Goal: Transaction & Acquisition: Purchase product/service

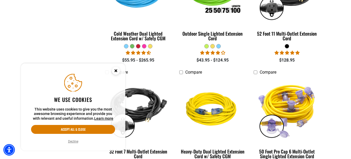
scroll to position [470, 0]
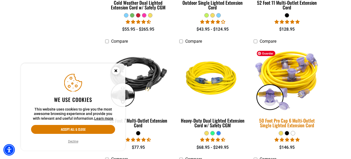
click at [278, 101] on img at bounding box center [287, 78] width 73 height 67
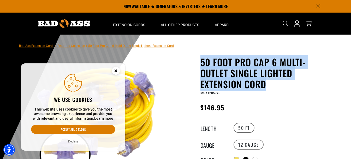
drag, startPoint x: 266, startPoint y: 84, endPoint x: 197, endPoint y: 61, distance: 73.1
copy h1 "50 Foot Pro Cap 6 Multi-Outlet Single Lighted Extension Cord"
